Goal: Task Accomplishment & Management: Use online tool/utility

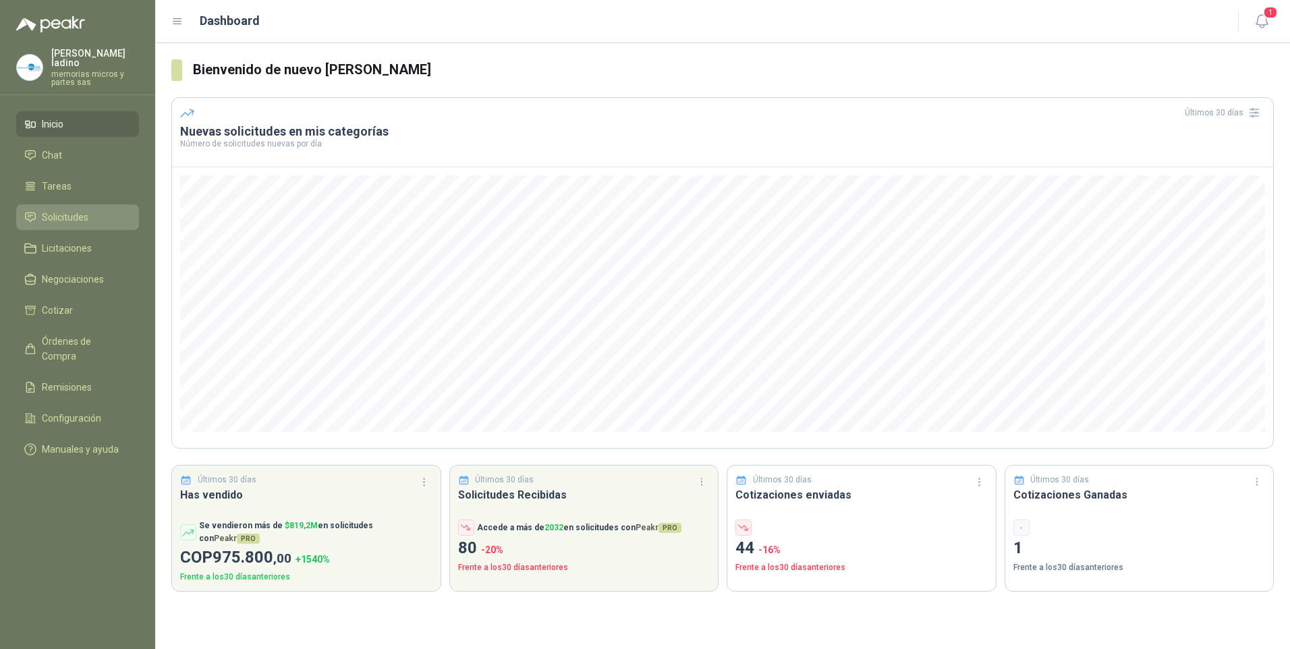
click at [70, 210] on span "Solicitudes" at bounding box center [65, 217] width 47 height 15
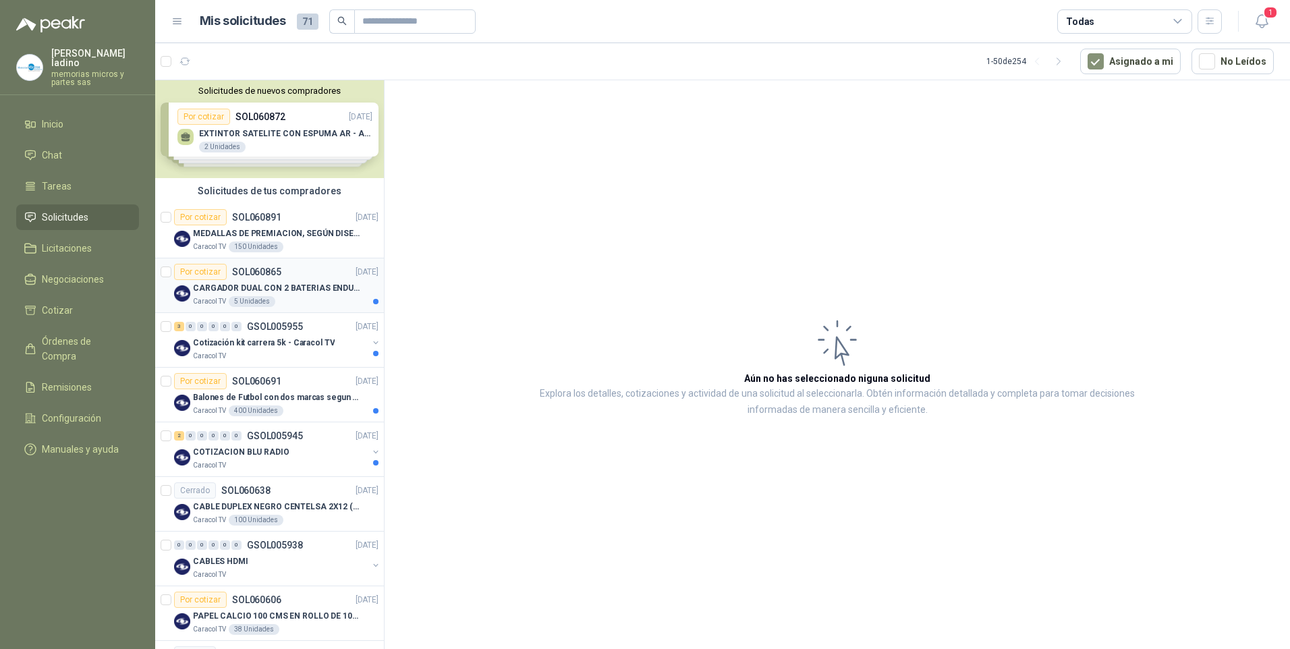
click at [214, 273] on div "Por cotizar" at bounding box center [200, 272] width 53 height 16
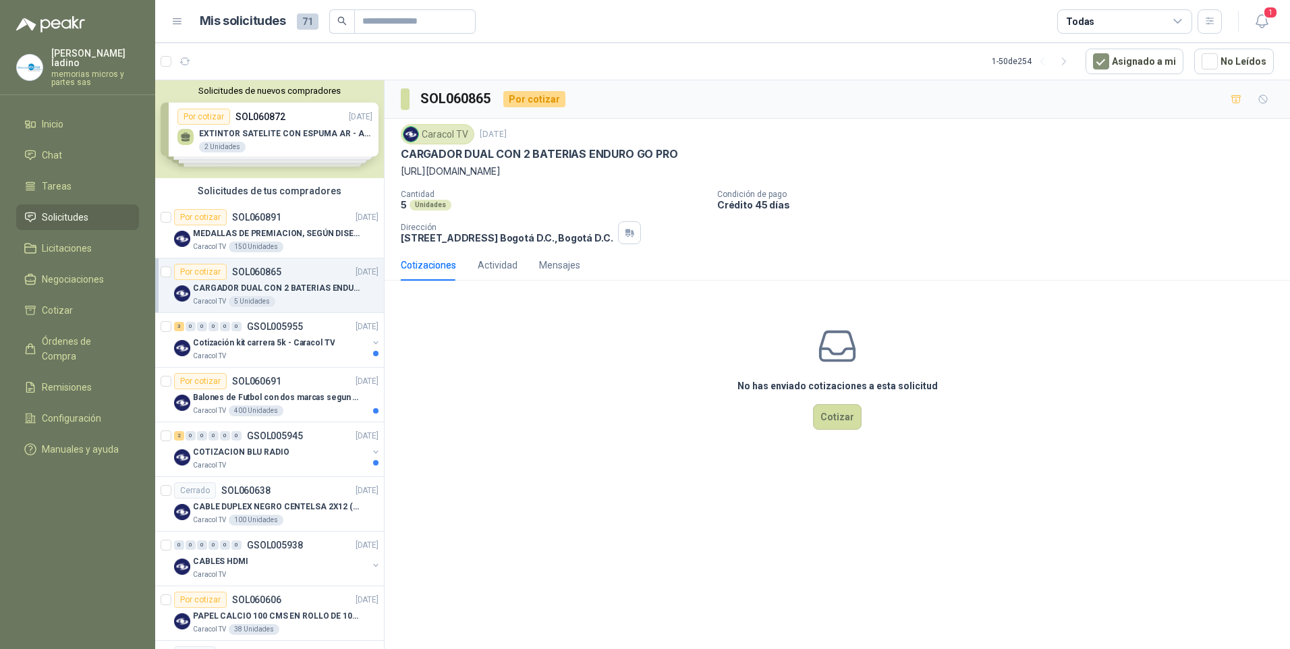
drag, startPoint x: 400, startPoint y: 173, endPoint x: 751, endPoint y: 172, distance: 351.4
click at [751, 172] on div "Caracol TV [DATE] CARGADOR DUAL CON 2 BATERIAS ENDURO GO PRO [URL][DOMAIN_NAME]…" at bounding box center [836, 184] width 905 height 131
drag, startPoint x: 751, startPoint y: 172, endPoint x: 666, endPoint y: 169, distance: 85.1
copy p "[URL][DOMAIN_NAME]"
